Goal: Transaction & Acquisition: Purchase product/service

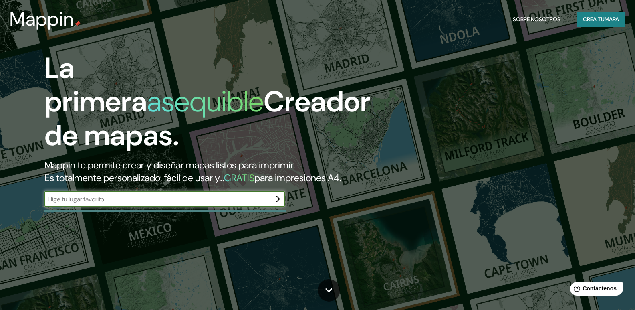
click at [116, 204] on input "text" at bounding box center [157, 198] width 225 height 9
type input "[PERSON_NAME]"
click at [272, 207] on button "button" at bounding box center [277, 199] width 16 height 16
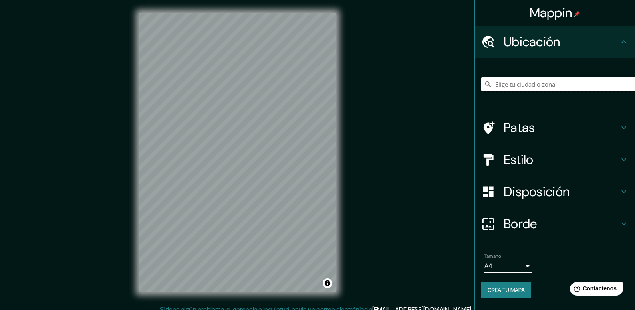
click at [502, 89] on input "Elige tu ciudad o zona" at bounding box center [558, 84] width 154 height 14
drag, startPoint x: 502, startPoint y: 89, endPoint x: 498, endPoint y: 83, distance: 7.0
click at [498, 83] on input "Elige tu ciudad o zona" at bounding box center [558, 84] width 154 height 14
click at [502, 83] on input "Elige tu ciudad o zona" at bounding box center [558, 84] width 154 height 14
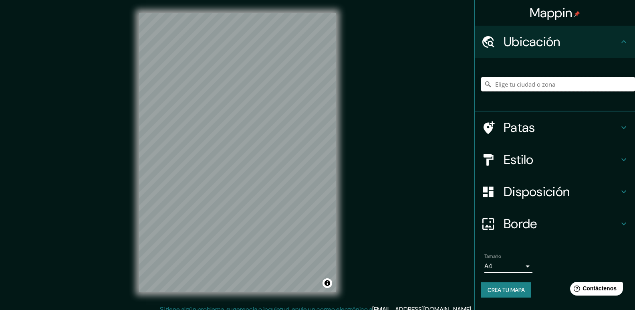
click at [527, 85] on input "Elige tu ciudad o zona" at bounding box center [558, 84] width 154 height 14
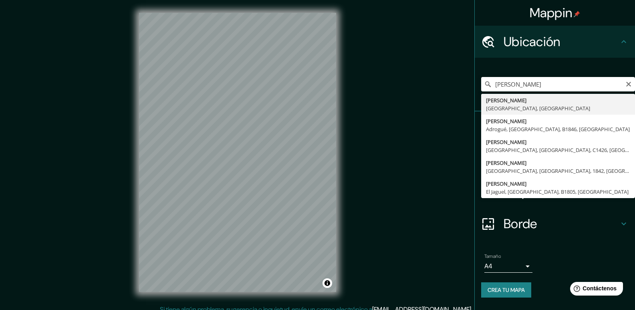
type input "[PERSON_NAME], [GEOGRAPHIC_DATA], [GEOGRAPHIC_DATA]"
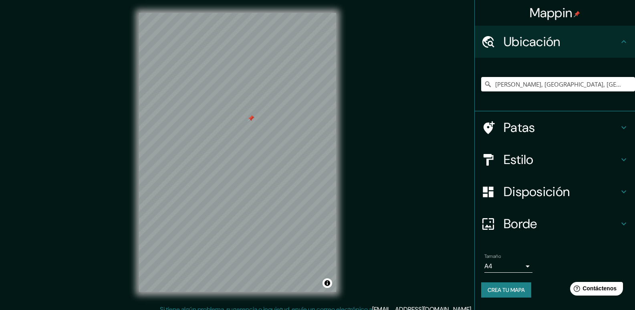
click at [248, 13] on div at bounding box center [237, 13] width 197 height 0
click at [612, 38] on h4 "Ubicación" at bounding box center [561, 42] width 115 height 16
click at [540, 85] on input "[PERSON_NAME], [GEOGRAPHIC_DATA], [GEOGRAPHIC_DATA]" at bounding box center [558, 84] width 154 height 14
click at [542, 192] on font "Disposición" at bounding box center [537, 191] width 66 height 17
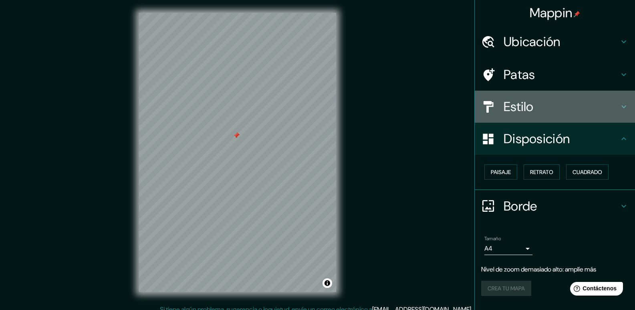
click at [581, 118] on div "Estilo" at bounding box center [555, 107] width 160 height 32
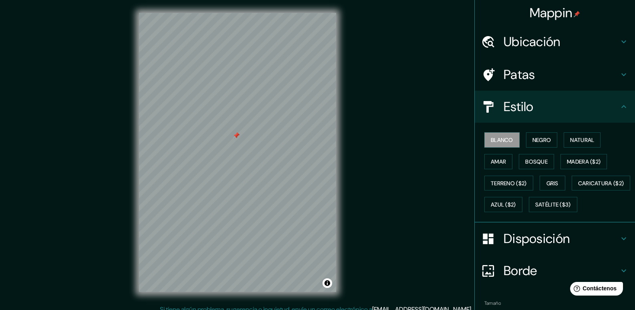
click at [566, 106] on h4 "Estilo" at bounding box center [561, 107] width 115 height 16
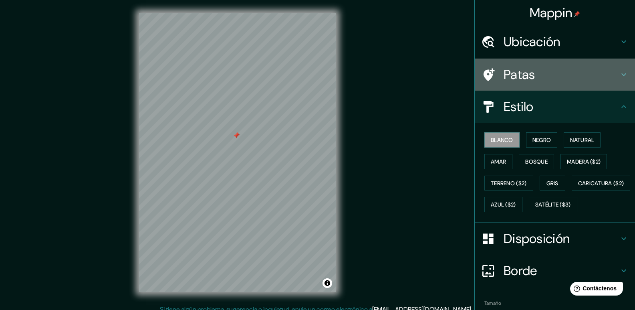
click at [536, 80] on h4 "Patas" at bounding box center [561, 75] width 115 height 16
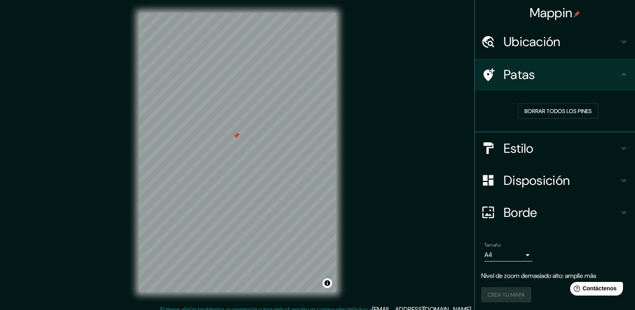
click at [534, 50] on div "Ubicación" at bounding box center [555, 42] width 160 height 32
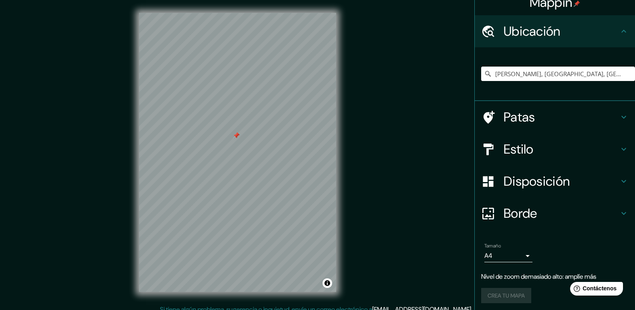
scroll to position [13, 0]
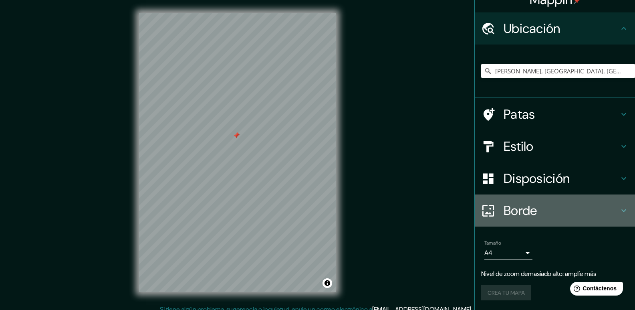
click at [558, 204] on h4 "Borde" at bounding box center [561, 210] width 115 height 16
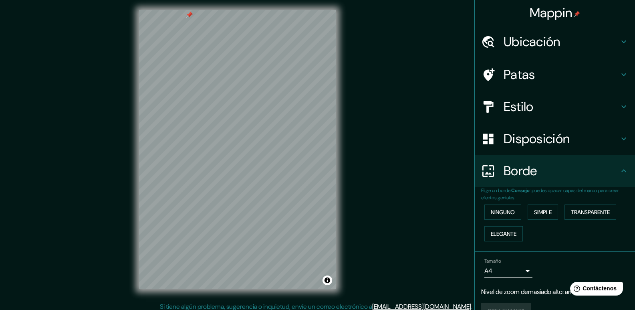
scroll to position [0, 0]
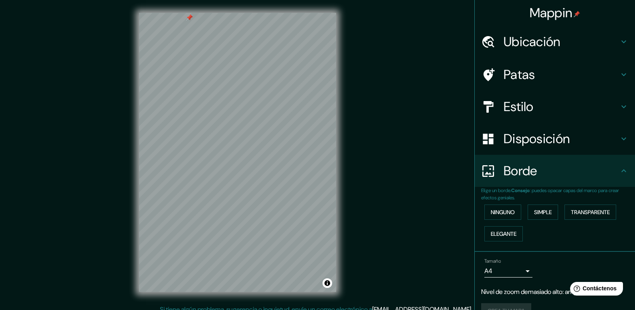
click at [523, 49] on font "Ubicación" at bounding box center [532, 41] width 57 height 17
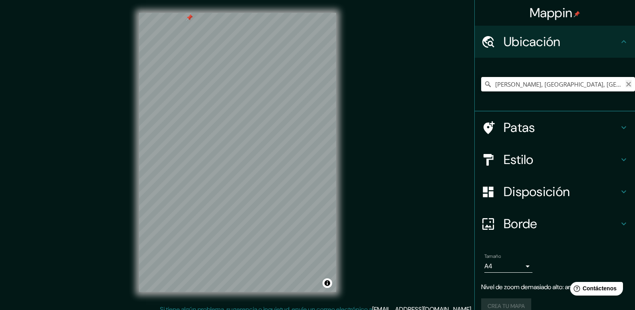
click at [626, 84] on icon "Claro" at bounding box center [629, 84] width 6 height 6
click at [505, 83] on input "Elige tu ciudad o zona" at bounding box center [558, 84] width 154 height 14
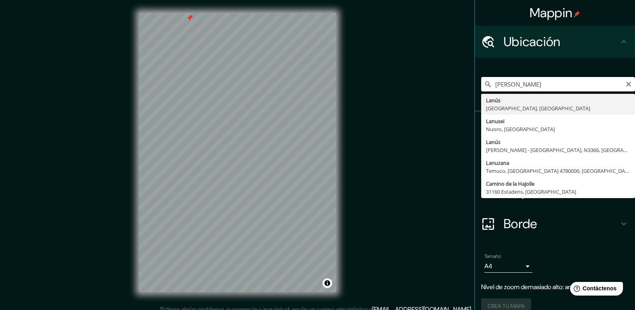
type input "[PERSON_NAME], [GEOGRAPHIC_DATA], [GEOGRAPHIC_DATA]"
